Goal: Find specific page/section: Find specific page/section

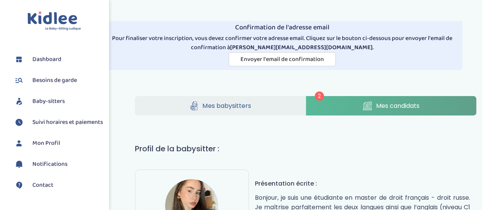
scroll to position [110, 0]
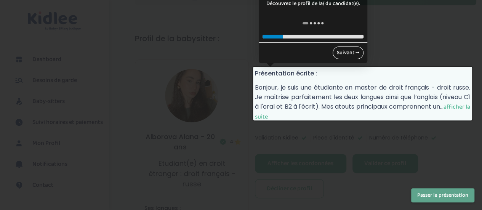
click at [349, 52] on link "Suivant →" at bounding box center [348, 53] width 31 height 13
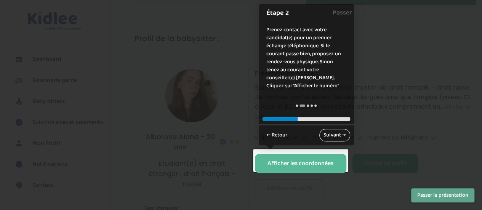
click at [337, 133] on link "Suivant →" at bounding box center [334, 135] width 31 height 13
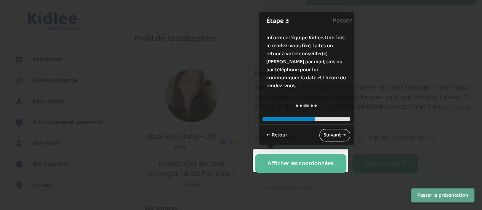
click at [337, 133] on link "Suivant →" at bounding box center [334, 135] width 31 height 13
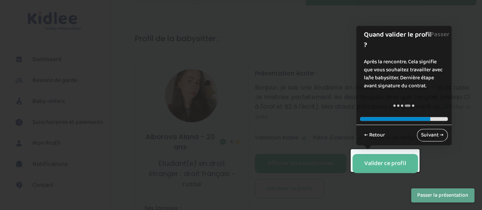
click at [431, 138] on link "Suivant →" at bounding box center [432, 135] width 31 height 13
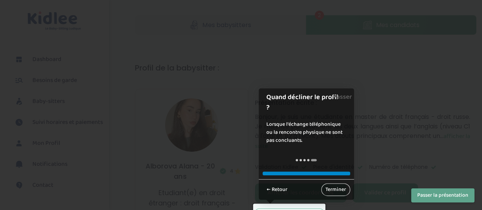
scroll to position [85, 0]
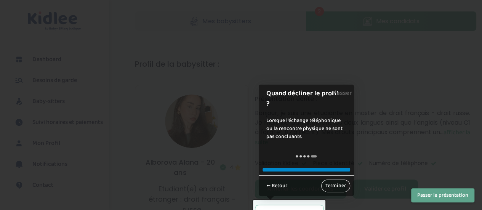
click at [336, 184] on link "Terminer" at bounding box center [335, 186] width 29 height 13
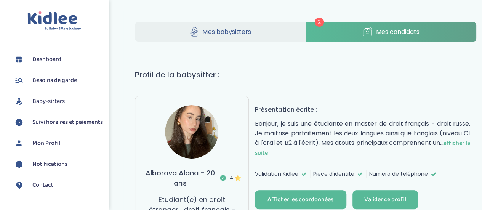
scroll to position [72, 0]
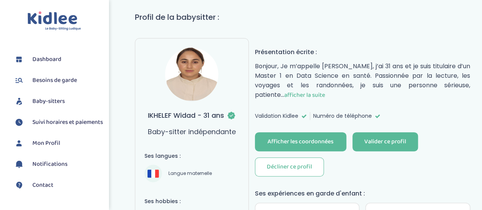
scroll to position [138, 0]
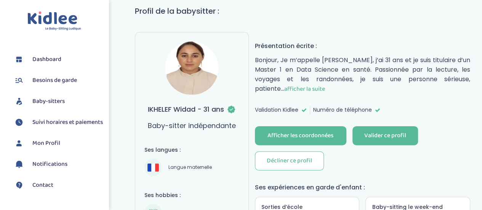
click at [432, 66] on p "Bonjour, Je m’appelle [PERSON_NAME], j’ai 31 ans et je suis titulaire d’un Mast…" at bounding box center [362, 74] width 215 height 39
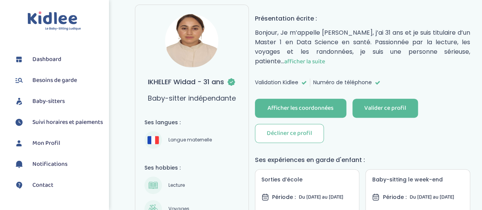
scroll to position [162, 0]
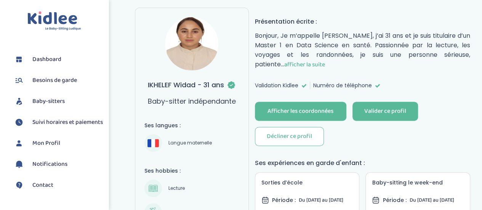
click at [197, 39] on img at bounding box center [191, 43] width 53 height 53
